Goal: Information Seeking & Learning: Learn about a topic

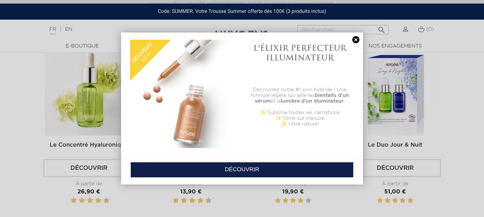
scroll to position [251, 0]
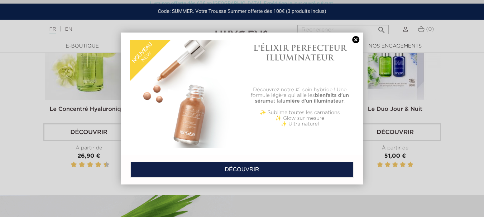
click at [356, 41] on link at bounding box center [356, 40] width 10 height 8
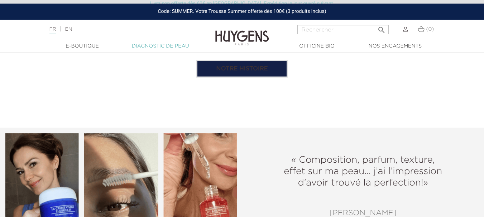
scroll to position [501, 0]
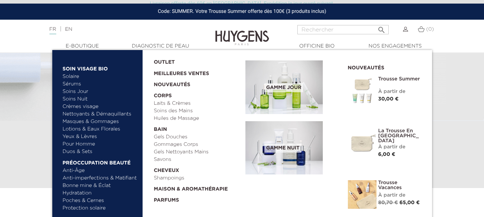
click at [90, 186] on link "Bonne mine & Éclat" at bounding box center [100, 186] width 75 height 8
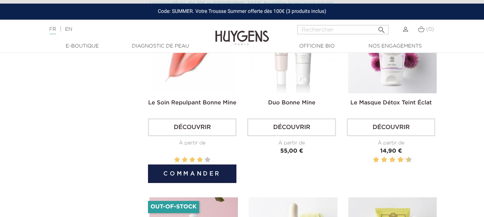
scroll to position [215, 0]
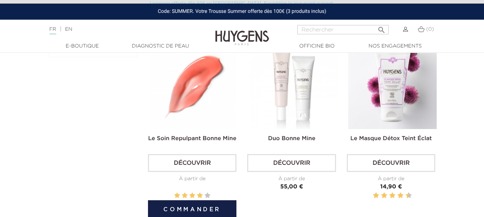
click at [201, 160] on link "Découvrir" at bounding box center [192, 163] width 88 height 18
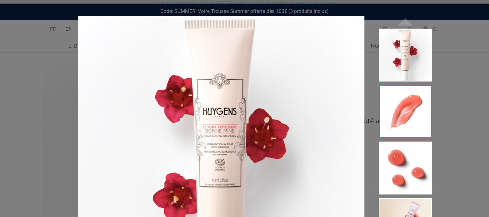
click at [413, 113] on img at bounding box center [405, 111] width 53 height 53
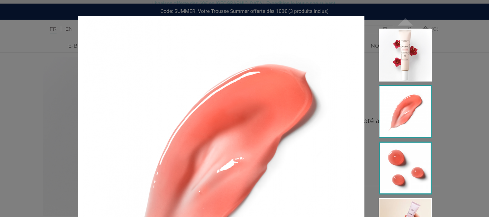
click at [414, 164] on img at bounding box center [405, 168] width 53 height 53
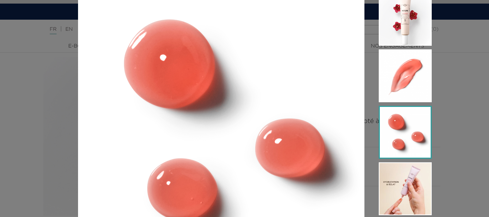
scroll to position [72, 0]
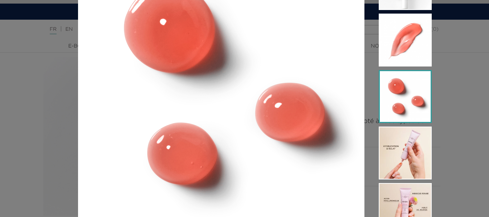
click at [414, 164] on img at bounding box center [405, 153] width 53 height 53
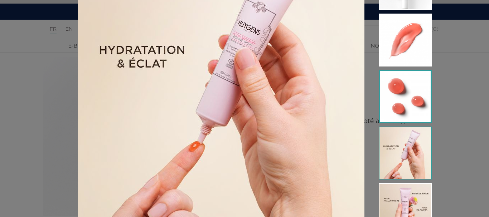
scroll to position [107, 0]
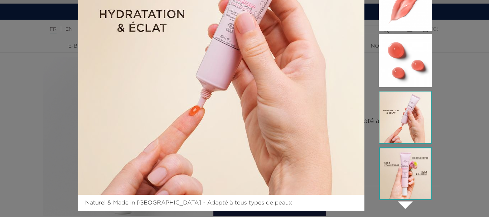
click at [411, 174] on img at bounding box center [405, 174] width 53 height 53
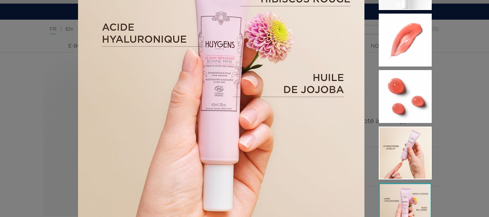
scroll to position [117, 0]
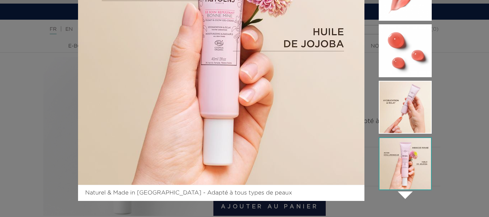
click at [459, 172] on div "Naturel & Made in France - Adapté à tous types de peaux  " at bounding box center [244, 108] width 489 height 217
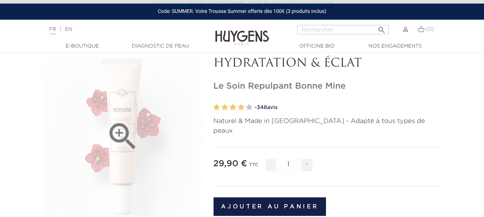
click at [141, 151] on div "" at bounding box center [122, 136] width 159 height 159
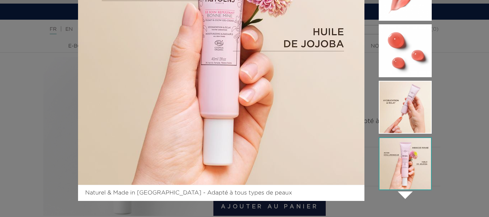
click at [403, 194] on img at bounding box center [405, 220] width 53 height 53
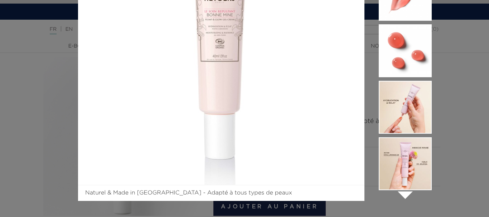
click at [405, 196] on icon "" at bounding box center [405, 195] width 36 height 36
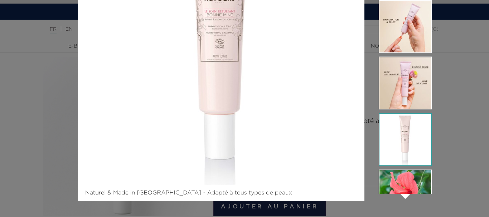
click at [405, 196] on icon "" at bounding box center [405, 195] width 36 height 36
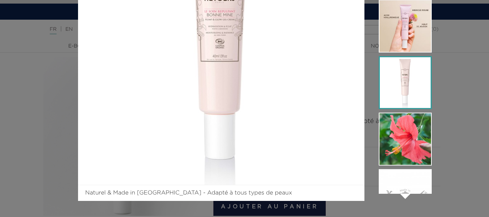
click at [399, 107] on img at bounding box center [405, 82] width 53 height 53
click at [400, 90] on img at bounding box center [405, 82] width 53 height 53
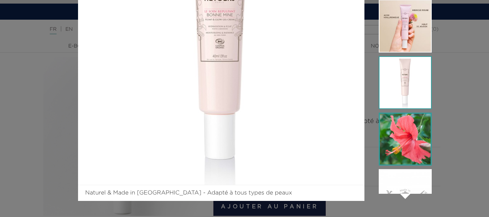
click at [405, 134] on img at bounding box center [405, 139] width 53 height 53
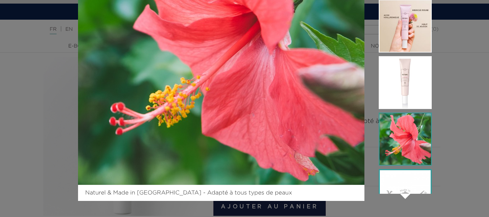
click at [404, 188] on img at bounding box center [405, 195] width 53 height 53
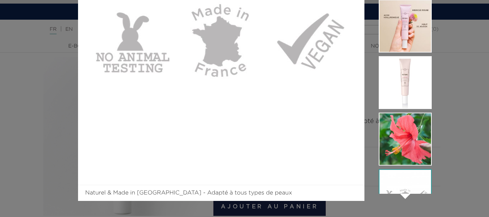
click at [401, 196] on icon "" at bounding box center [405, 195] width 36 height 36
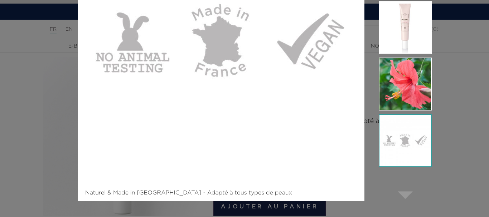
click at [403, 197] on icon "" at bounding box center [405, 195] width 36 height 36
click at [459, 172] on div "Naturel & Made in France - Adapté à tous types de peaux  " at bounding box center [244, 108] width 489 height 217
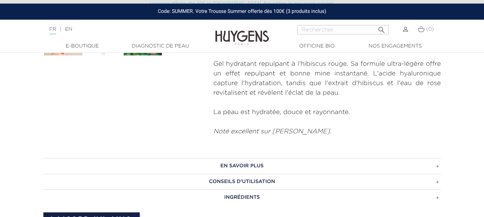
scroll to position [322, 0]
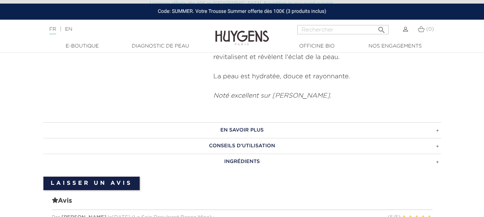
click at [422, 122] on h3 "EN SAVOIR PLUS" at bounding box center [241, 130] width 397 height 16
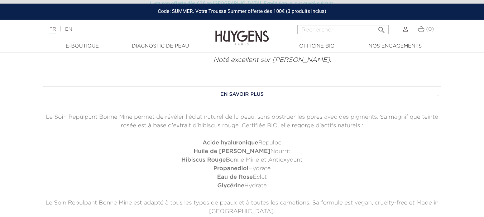
scroll to position [394, 0]
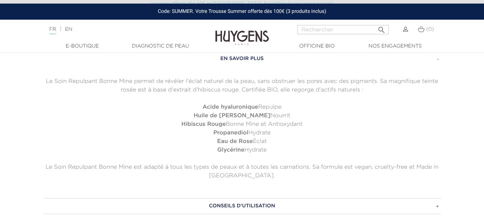
click at [385, 198] on h3 "CONSEILS D'UTILISATION" at bounding box center [241, 206] width 397 height 16
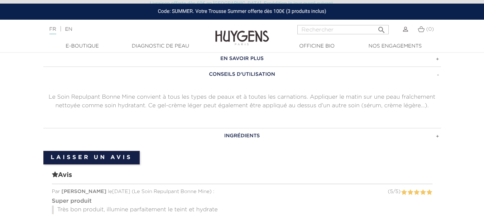
scroll to position [430, 0]
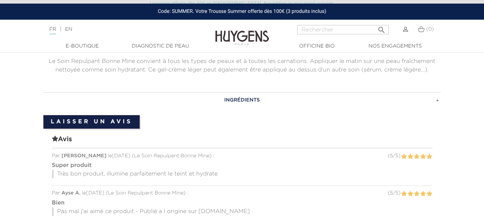
click at [267, 94] on h3 "INGRÉDIENTS" at bounding box center [241, 100] width 397 height 16
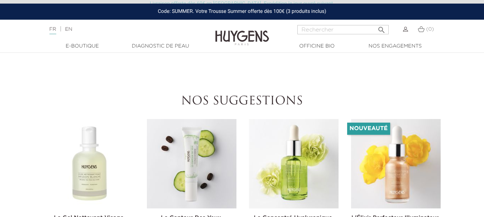
scroll to position [609, 0]
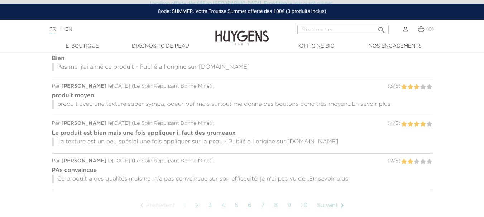
click at [329, 197] on link "Suivant " at bounding box center [331, 206] width 37 height 18
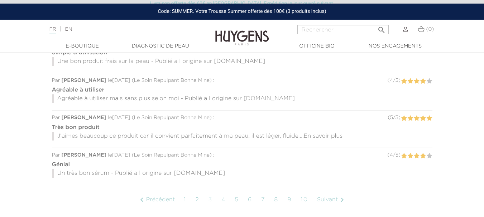
scroll to position [570, 0]
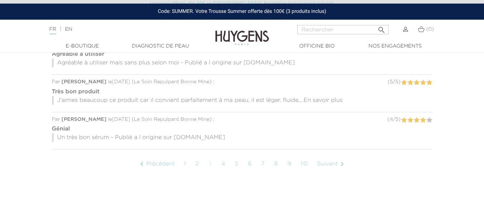
click at [332, 156] on link "Suivant " at bounding box center [331, 164] width 37 height 18
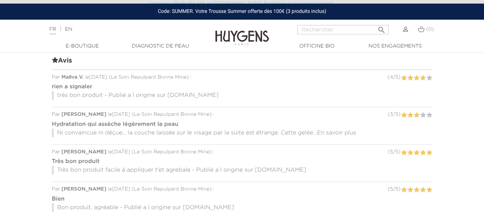
click at [337, 130] on span "En savoir plus" at bounding box center [336, 133] width 39 height 6
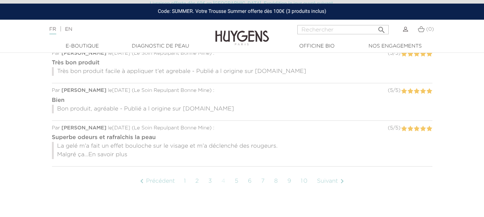
scroll to position [606, 0]
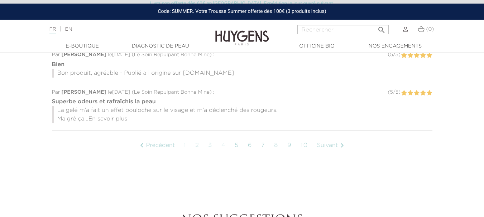
click at [122, 116] on span "En savoir plus" at bounding box center [107, 119] width 39 height 6
click at [333, 137] on link "Suivant " at bounding box center [331, 146] width 37 height 18
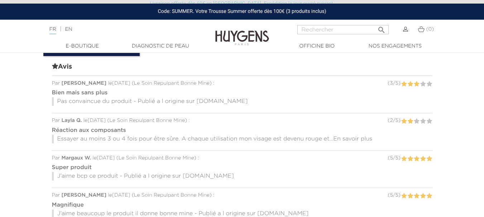
scroll to position [492, 0]
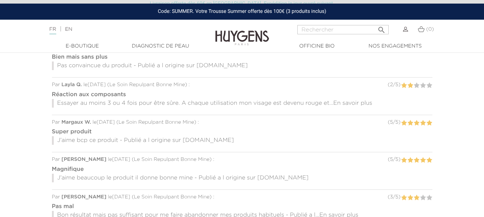
click at [343, 101] on span "En savoir plus" at bounding box center [352, 104] width 39 height 6
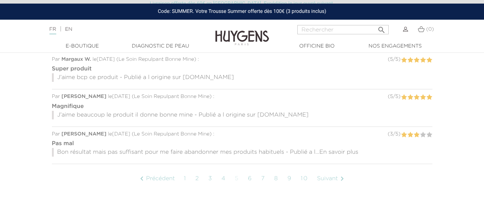
scroll to position [600, 0]
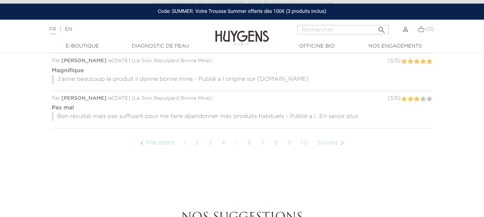
click at [344, 114] on span "En savoir plus" at bounding box center [338, 117] width 39 height 6
click at [324, 134] on link "Suivant " at bounding box center [331, 143] width 37 height 18
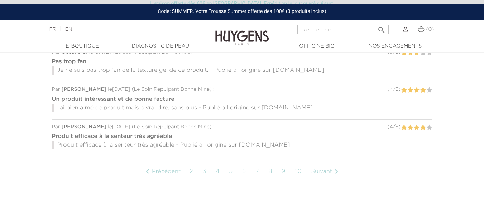
scroll to position [598, 0]
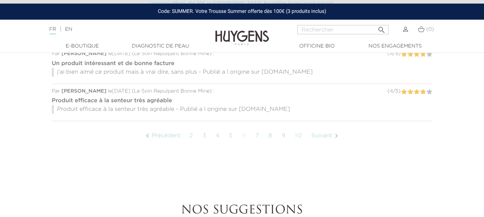
click at [324, 127] on link "Suivant " at bounding box center [326, 136] width 37 height 18
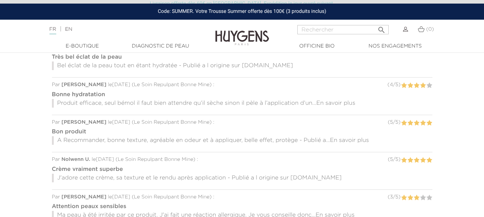
scroll to position [564, 0]
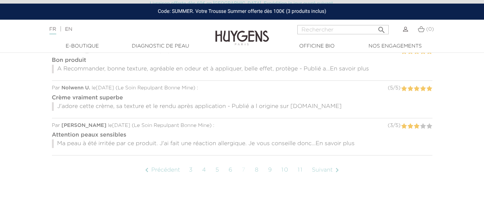
click at [332, 141] on span "En savoir plus" at bounding box center [334, 144] width 39 height 6
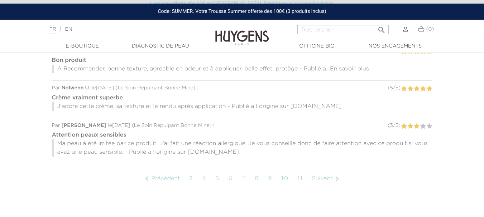
click at [330, 170] on link "Suivant " at bounding box center [326, 179] width 37 height 18
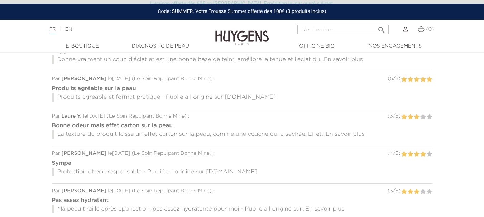
scroll to position [534, 0]
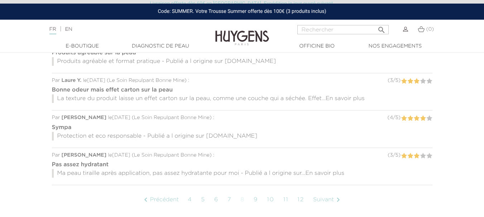
click at [328, 171] on span "En savoir plus" at bounding box center [324, 174] width 39 height 6
click at [332, 191] on link "Suivant " at bounding box center [327, 200] width 37 height 18
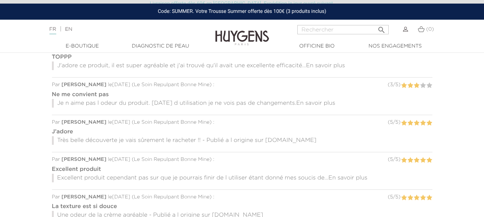
click at [331, 101] on br\ "En savoir plus" at bounding box center [315, 104] width 39 height 6
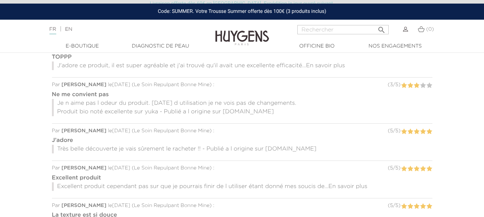
click at [337, 184] on span "En savoir plus" at bounding box center [347, 187] width 39 height 6
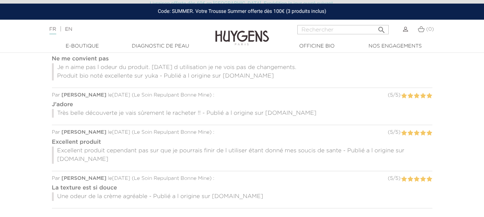
scroll to position [564, 0]
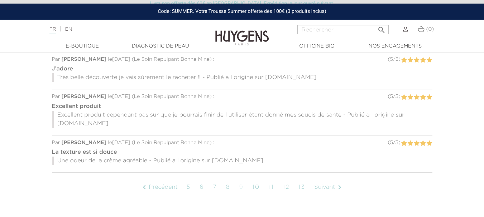
click at [327, 179] on link "Suivant " at bounding box center [328, 188] width 37 height 18
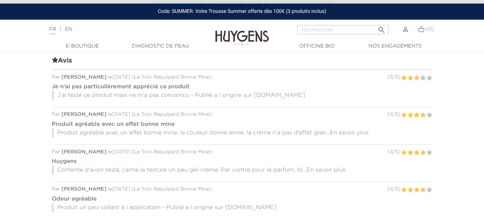
click at [324, 168] on span "En savoir plus" at bounding box center [325, 171] width 39 height 6
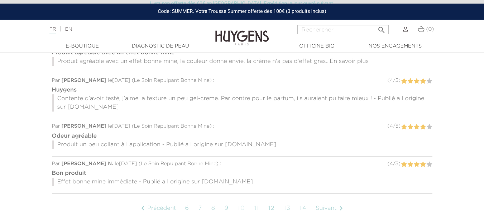
scroll to position [570, 0]
